Goal: Transaction & Acquisition: Book appointment/travel/reservation

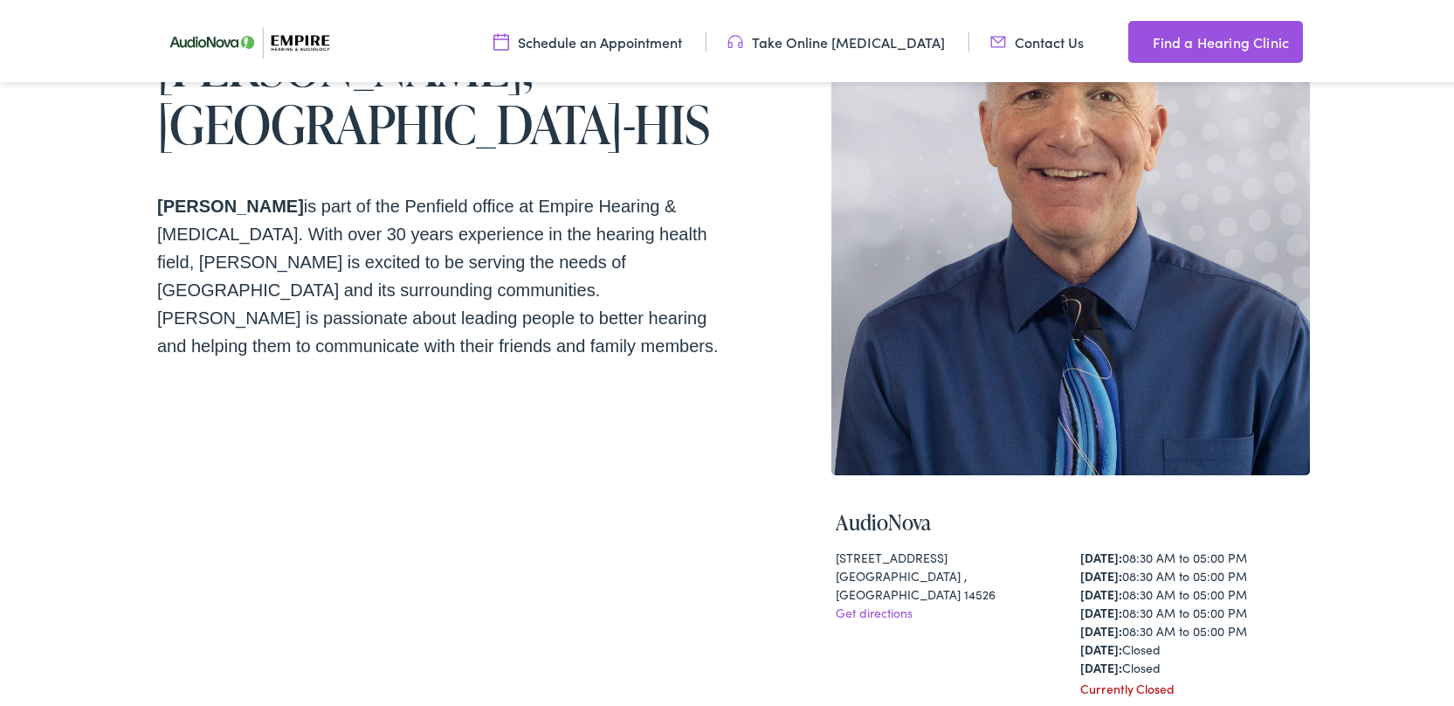
scroll to position [189, 0]
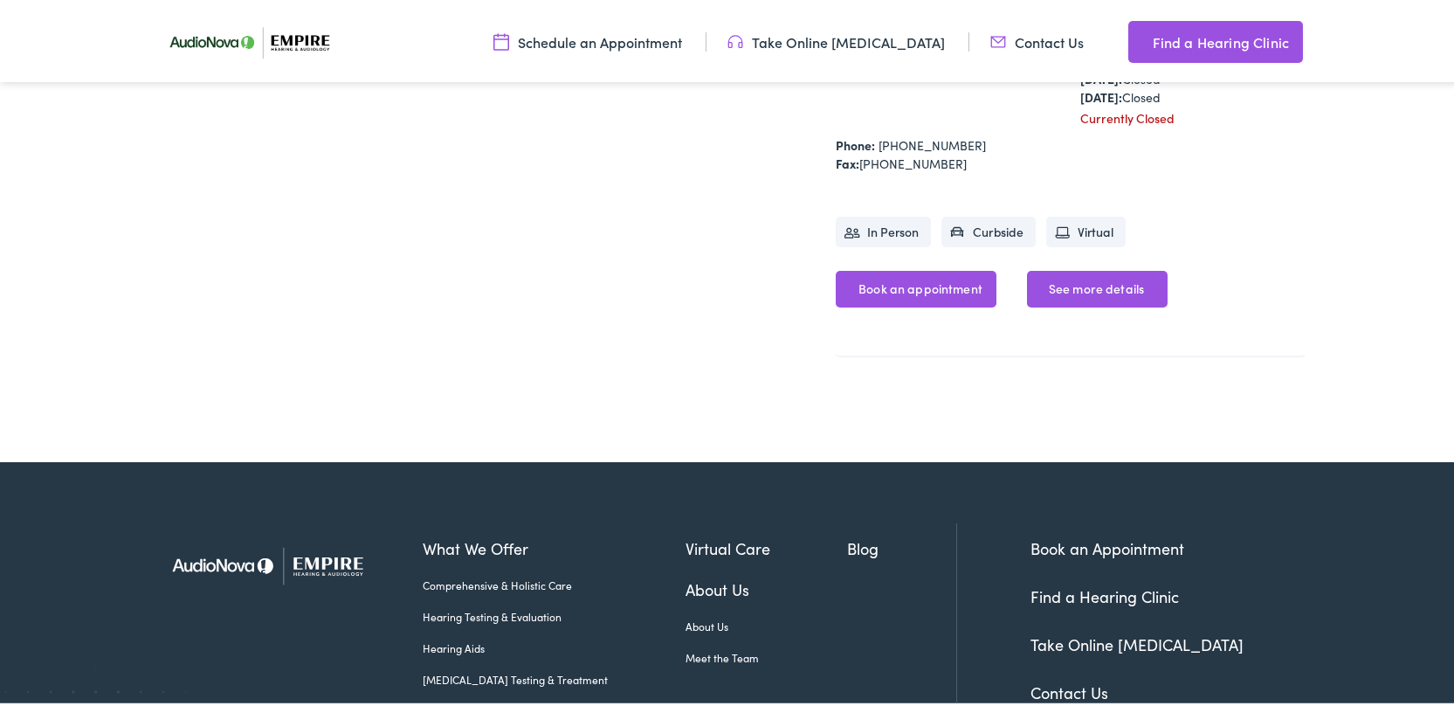
scroll to position [762, 0]
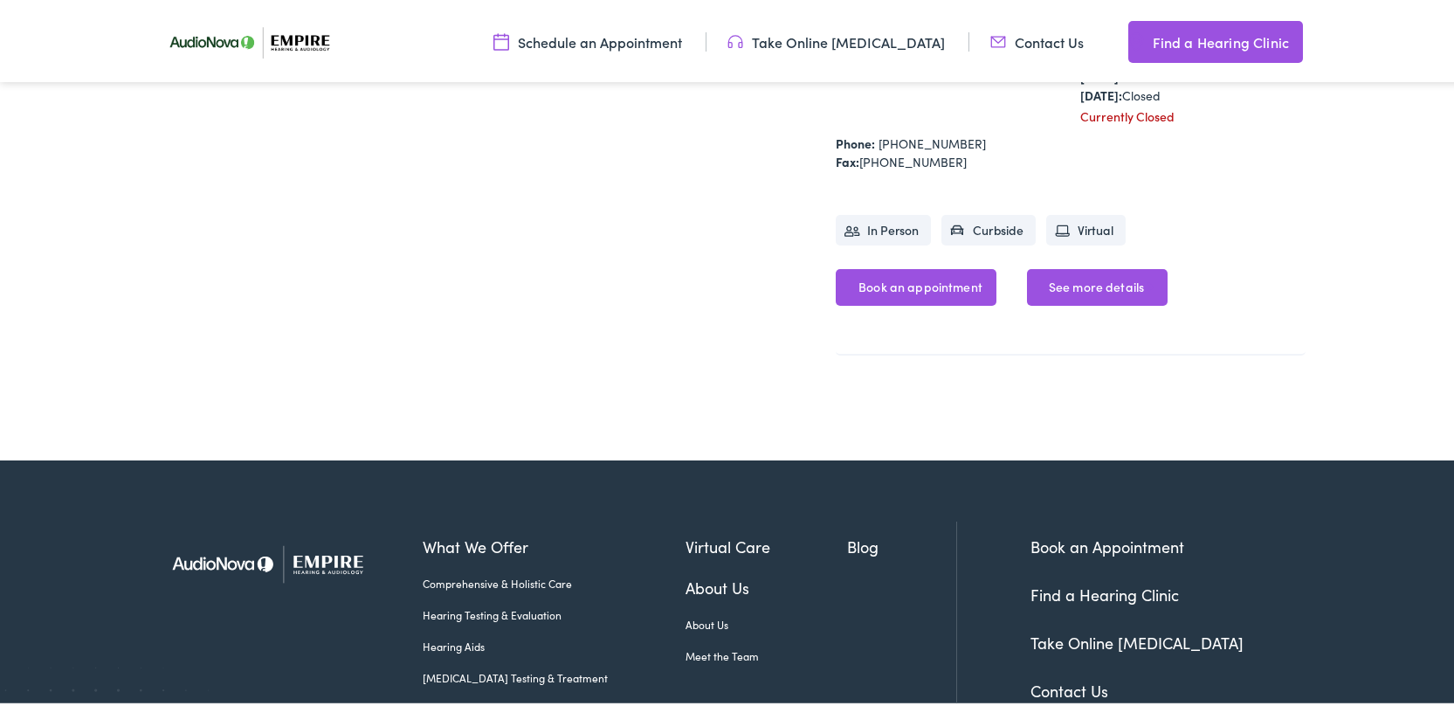
click at [944, 302] on link "Book an appointment" at bounding box center [916, 284] width 161 height 37
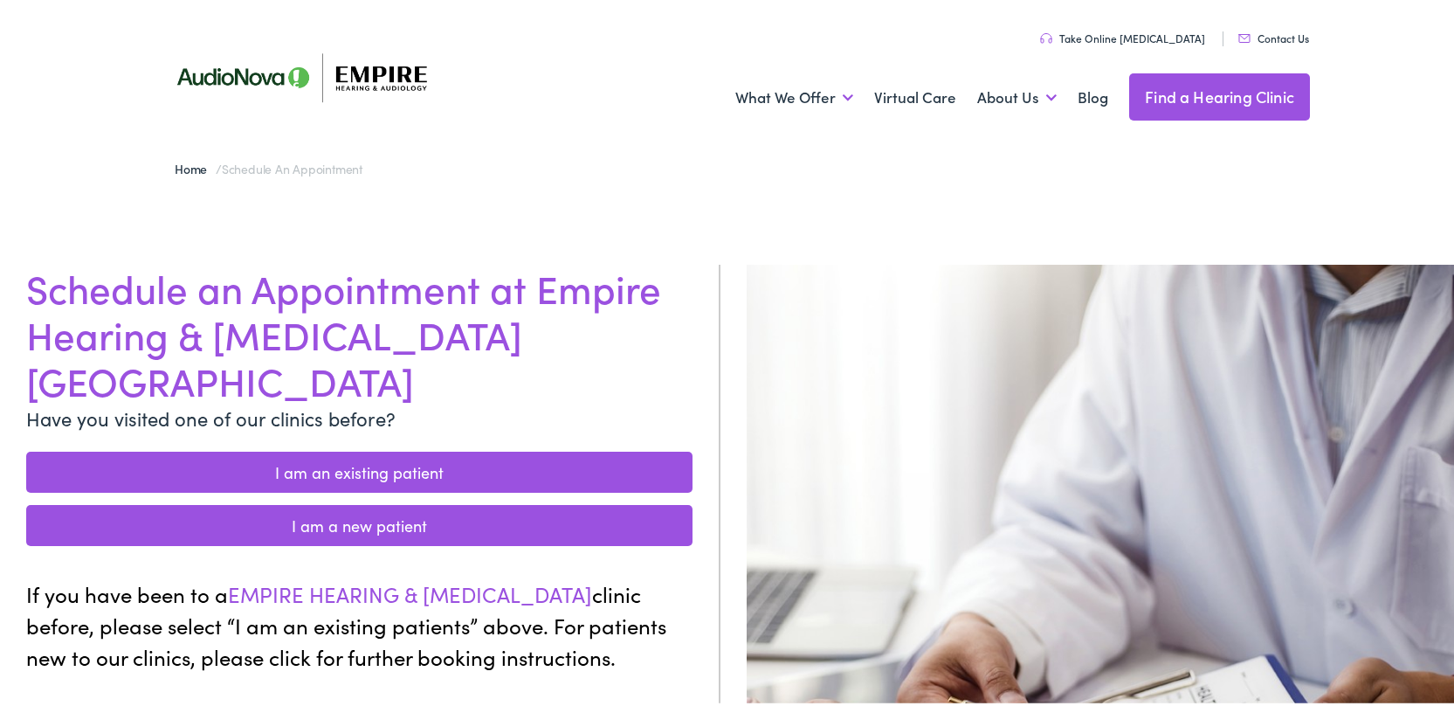
scroll to position [3, 1]
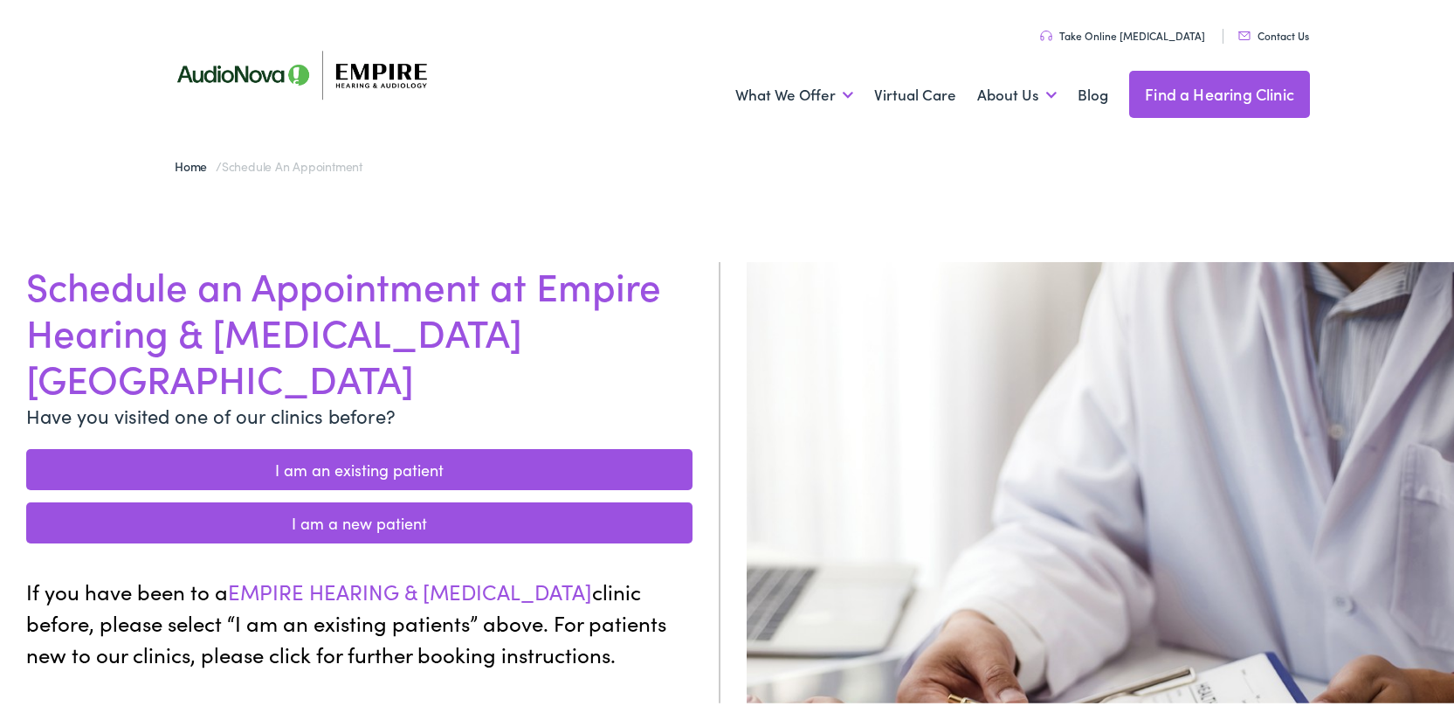
click at [471, 445] on link "I am an existing patient" at bounding box center [359, 465] width 666 height 41
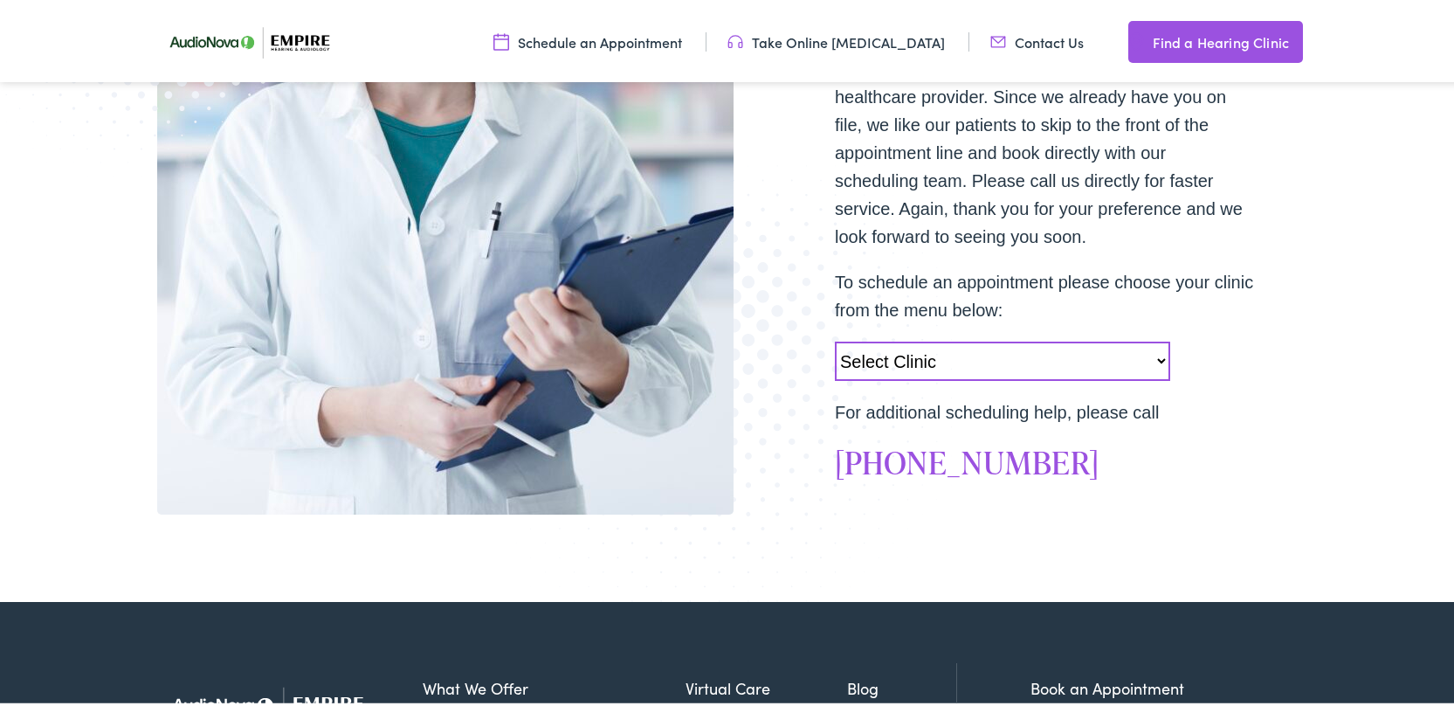
scroll to position [492, 0]
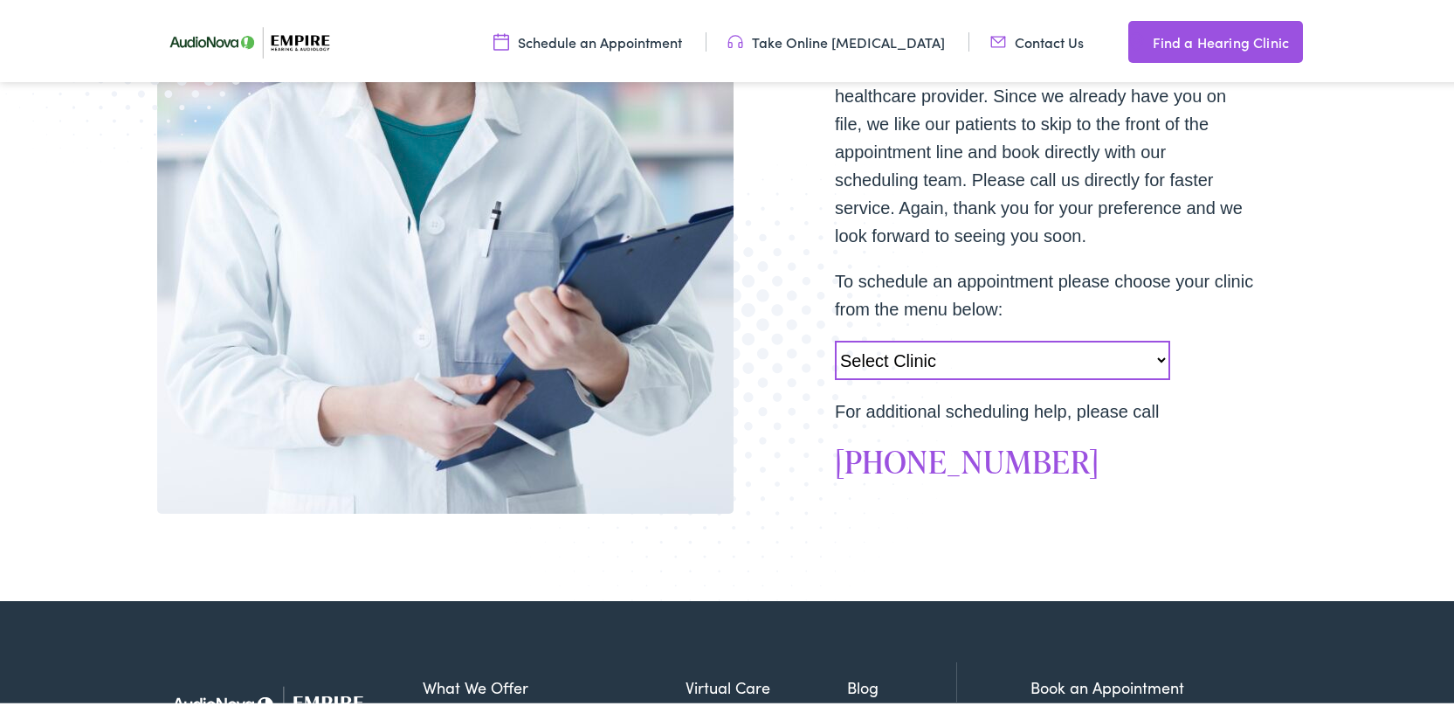
select select "https://empirehearing.alpacaaudiology.com/locations/penfield-ny/"
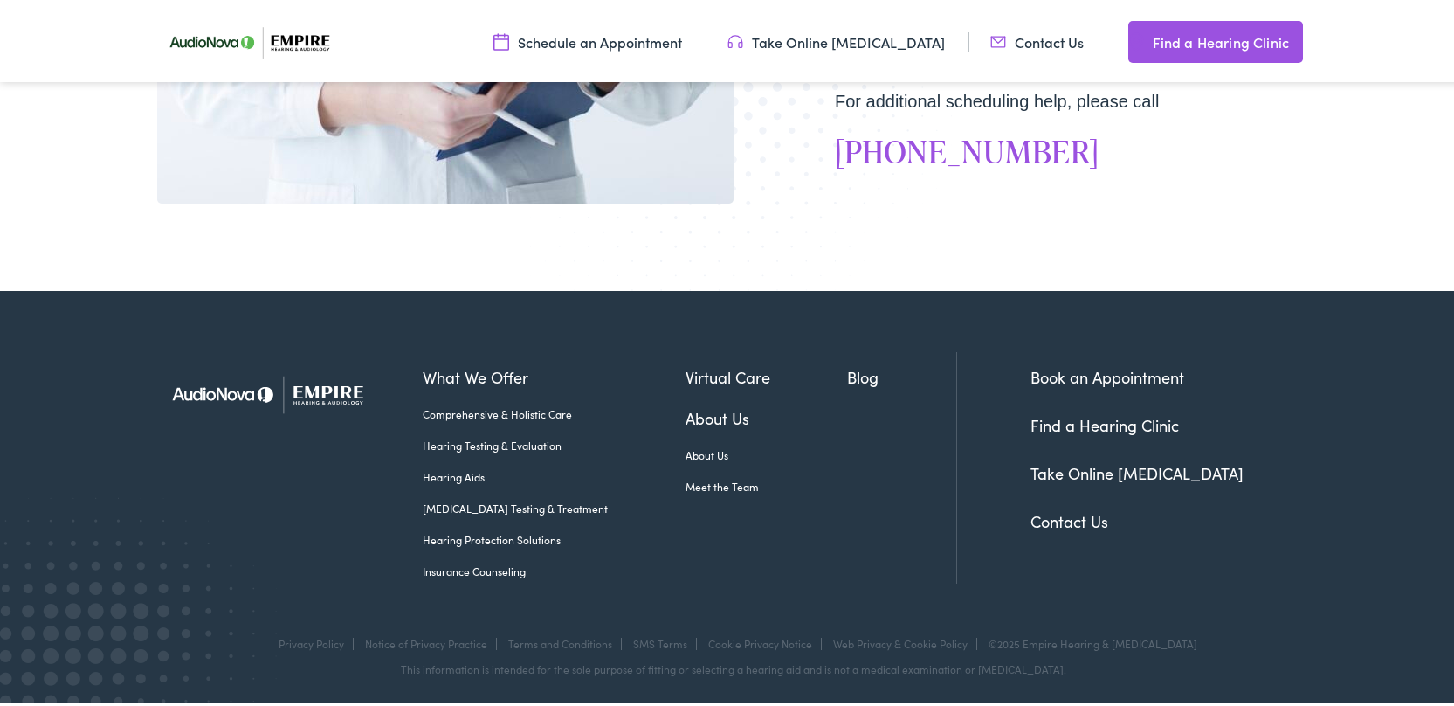
scroll to position [801, 0]
